Goal: Information Seeking & Learning: Learn about a topic

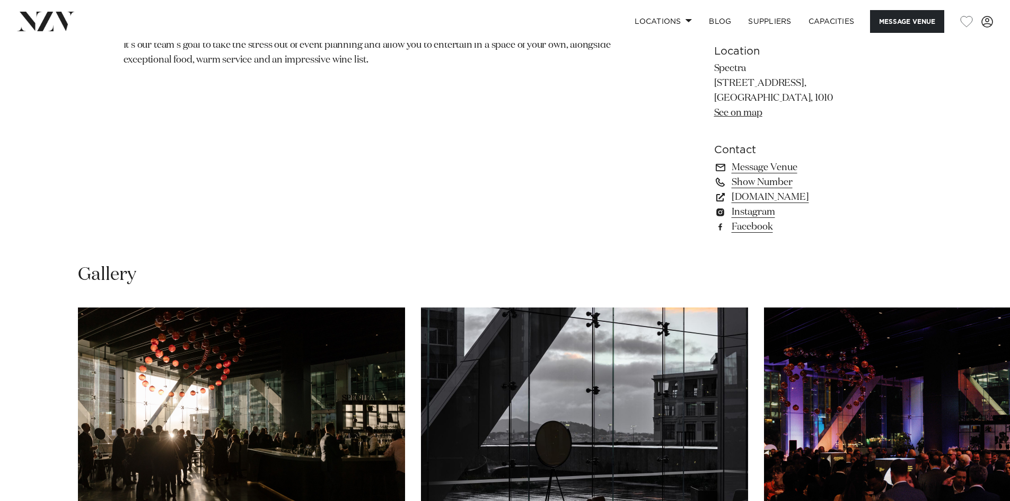
scroll to position [849, 0]
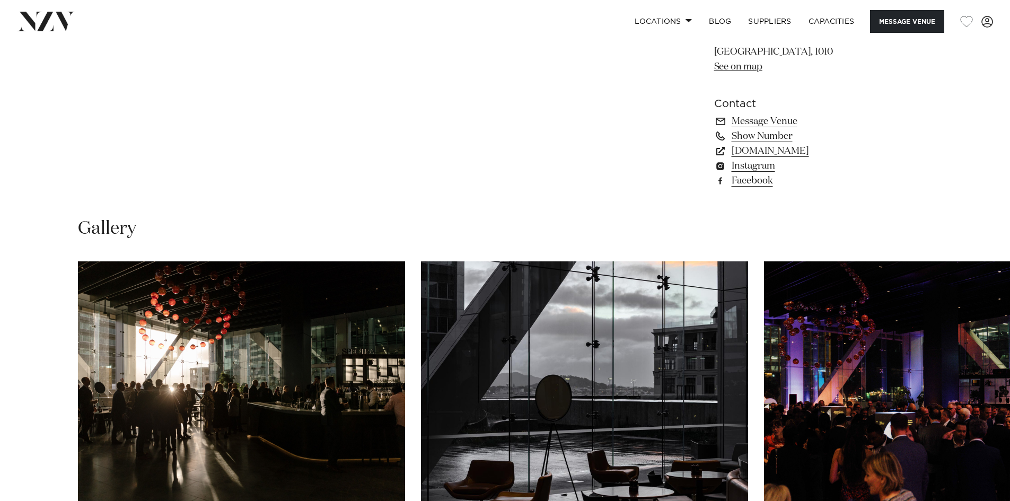
click at [318, 405] on img "1 / 14" at bounding box center [241, 381] width 327 height 240
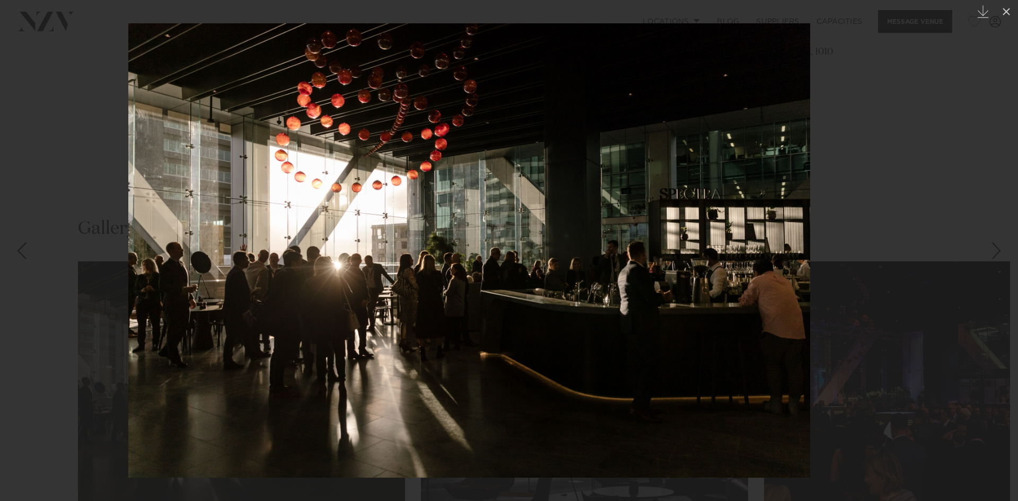
drag, startPoint x: 425, startPoint y: 191, endPoint x: 377, endPoint y: 302, distance: 121.4
click at [377, 302] on img at bounding box center [469, 250] width 682 height 455
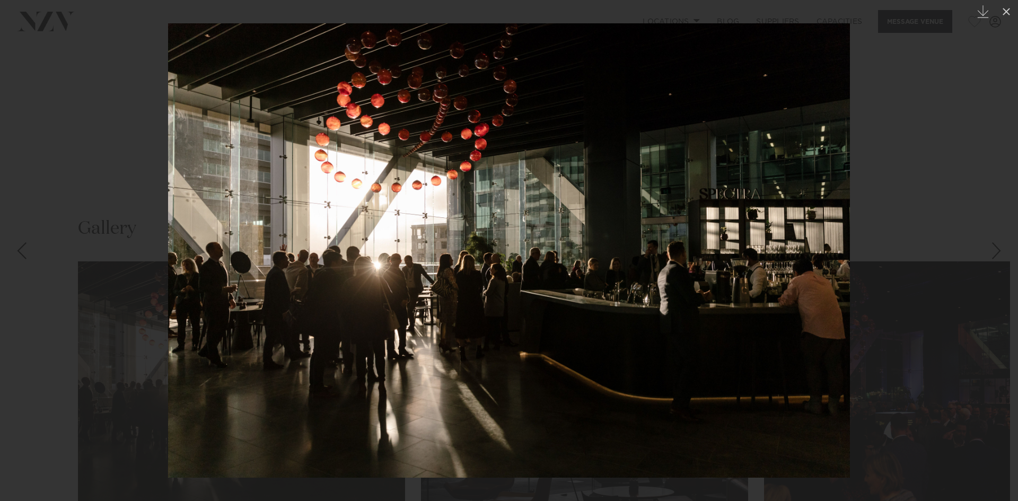
drag, startPoint x: 58, startPoint y: 338, endPoint x: 217, endPoint y: 463, distance: 201.7
click at [57, 338] on div at bounding box center [509, 250] width 1018 height 501
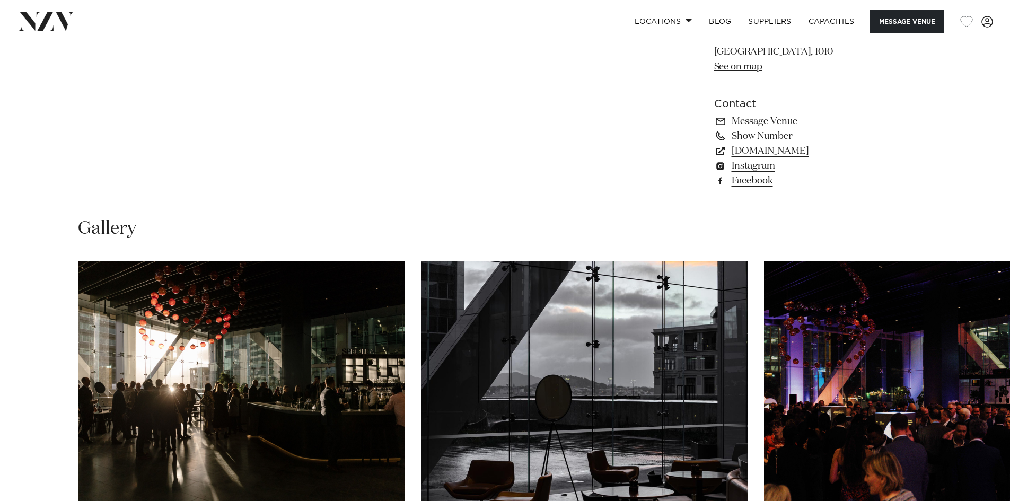
drag, startPoint x: 516, startPoint y: 199, endPoint x: 564, endPoint y: 202, distance: 48.3
